Goal: Find specific page/section: Find specific page/section

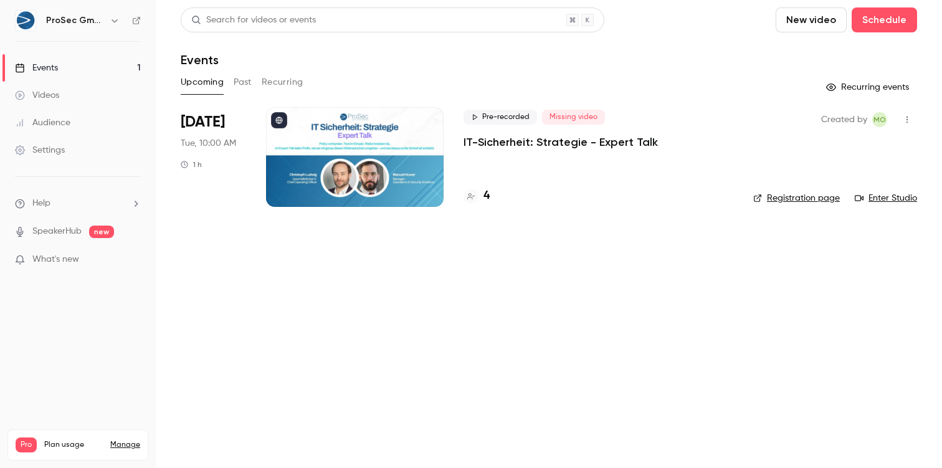
click at [410, 164] on div at bounding box center [355, 157] width 178 height 100
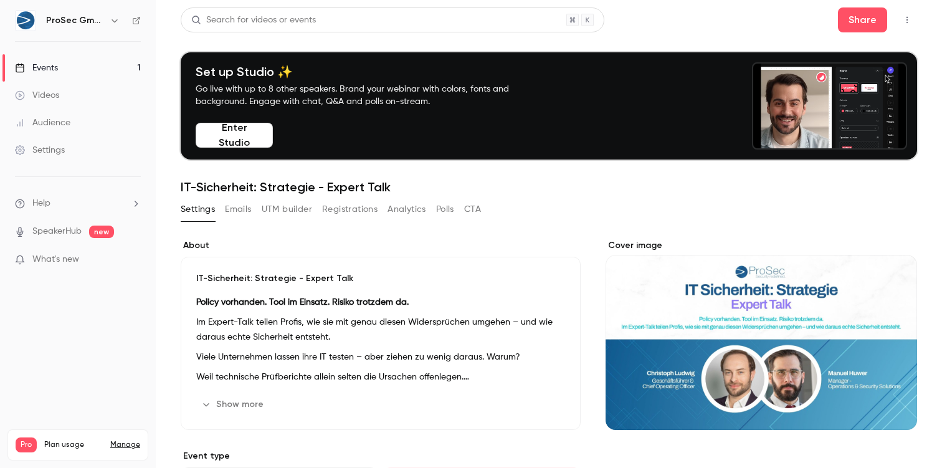
click at [245, 205] on button "Emails" at bounding box center [238, 209] width 26 height 20
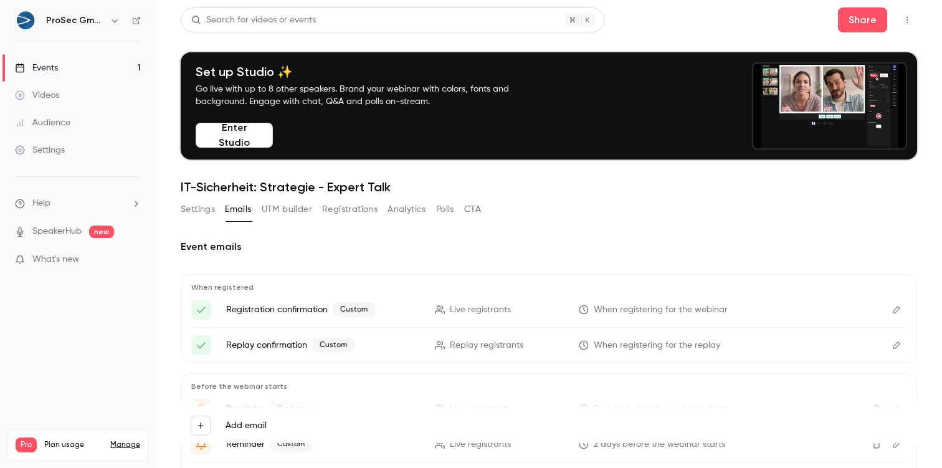
click at [282, 206] on button "UTM builder" at bounding box center [287, 209] width 50 height 20
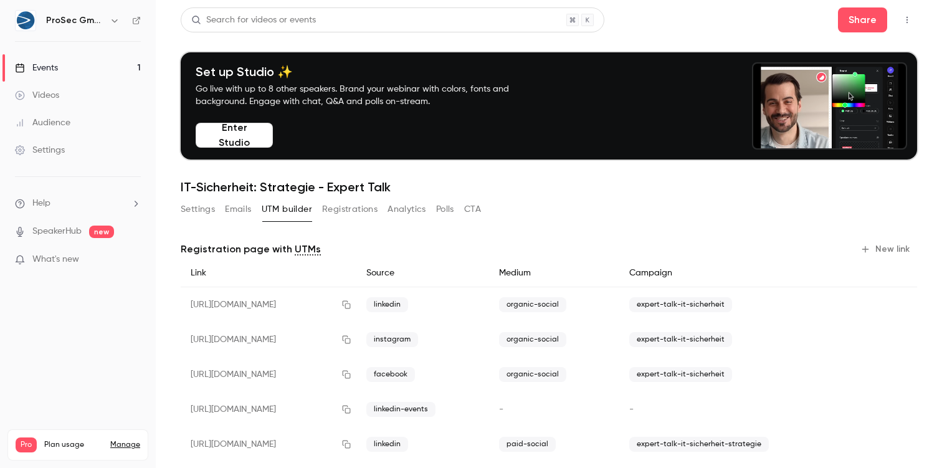
click at [339, 211] on button "Registrations" at bounding box center [349, 209] width 55 height 20
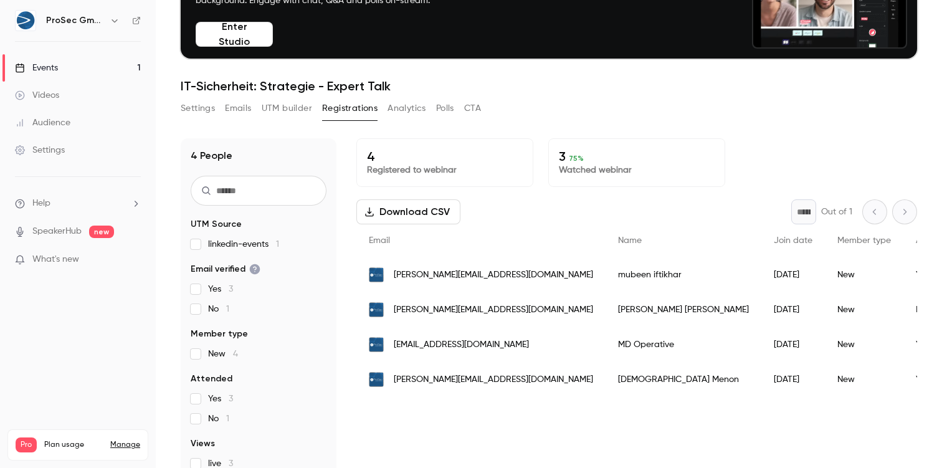
scroll to position [108, 0]
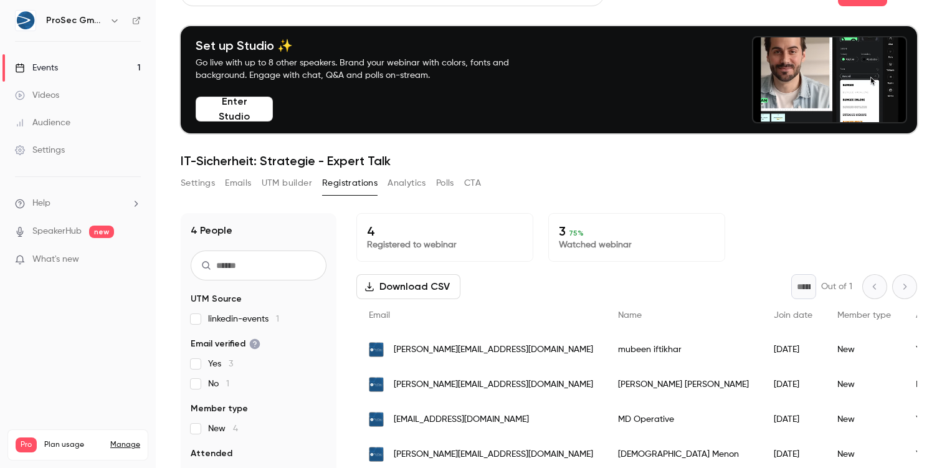
click at [286, 176] on button "UTM builder" at bounding box center [287, 183] width 50 height 20
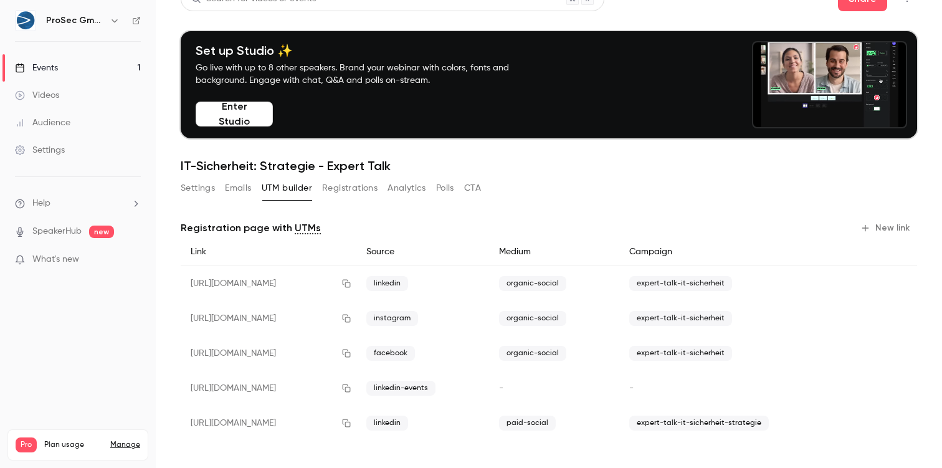
scroll to position [21, 0]
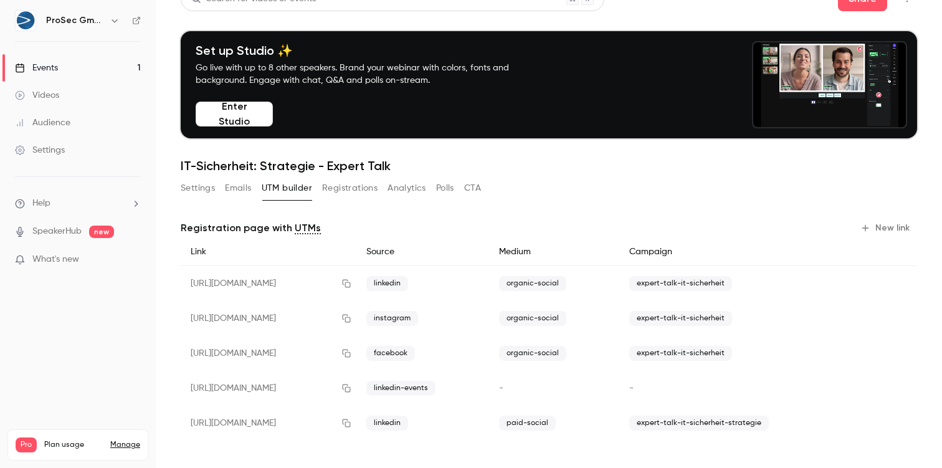
click at [402, 193] on button "Analytics" at bounding box center [406, 188] width 39 height 20
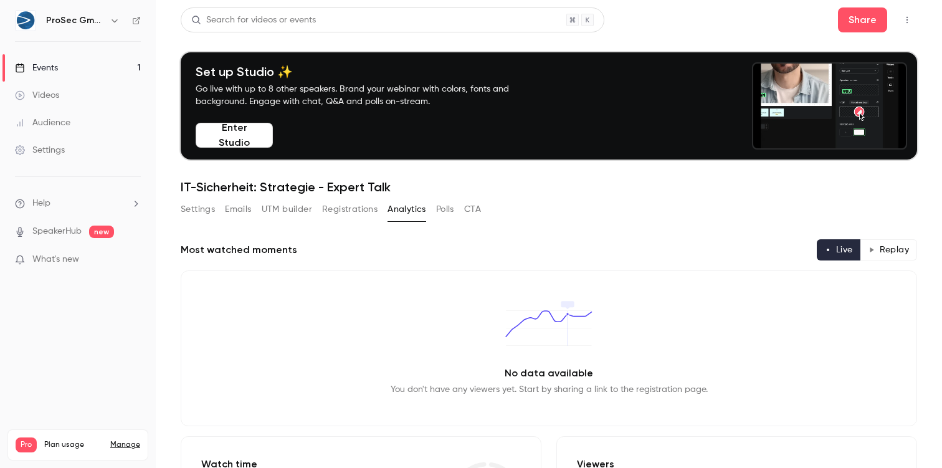
click at [236, 206] on button "Emails" at bounding box center [238, 209] width 26 height 20
